Goal: Information Seeking & Learning: Learn about a topic

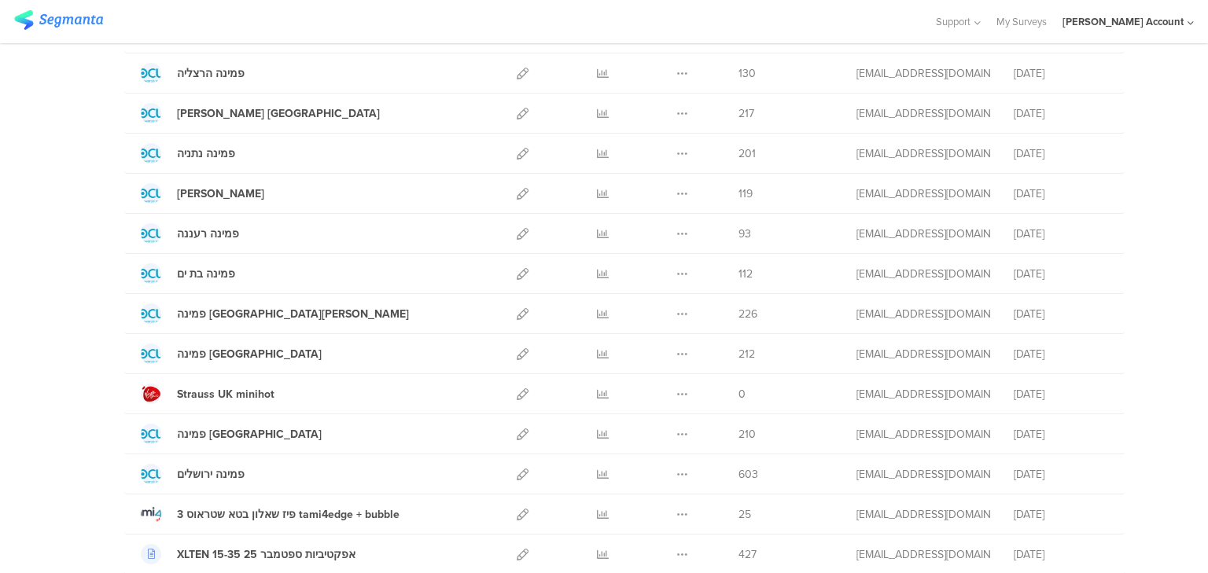
scroll to position [189, 0]
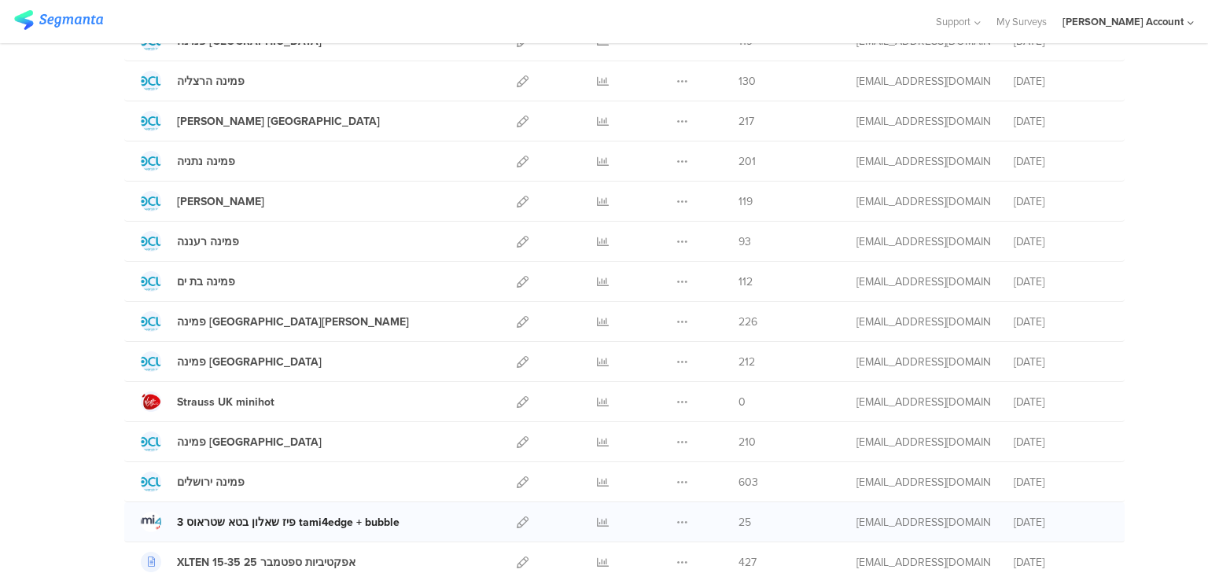
click at [201, 527] on div "3 פיז שאלון בטא שטראוס tami4edge + bubble" at bounding box center [288, 522] width 223 height 17
click at [241, 399] on div "Strauss UK minihot" at bounding box center [226, 402] width 98 height 17
